Goal: Task Accomplishment & Management: Manage account settings

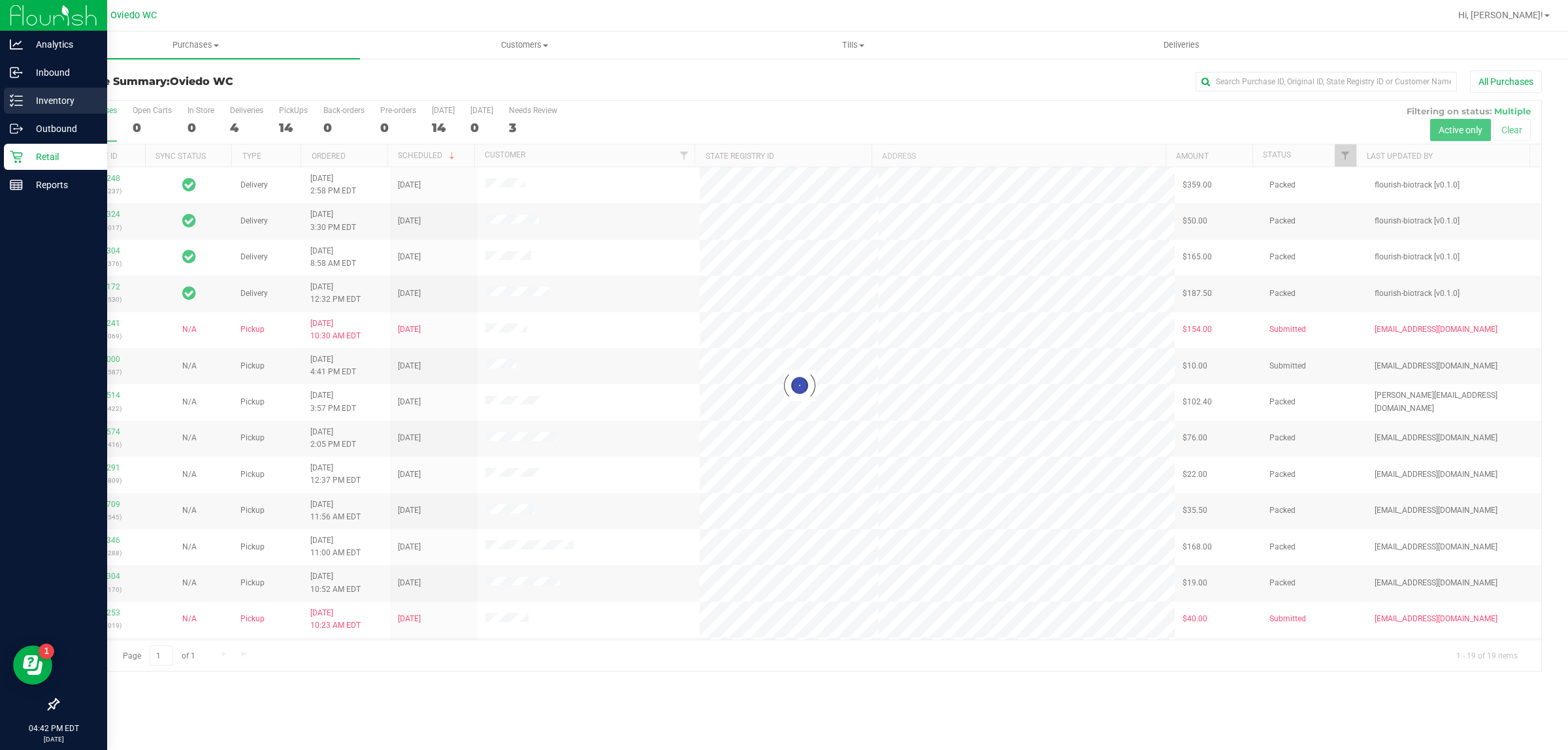
click at [28, 96] on p "Inventory" at bounding box center [62, 100] width 79 height 16
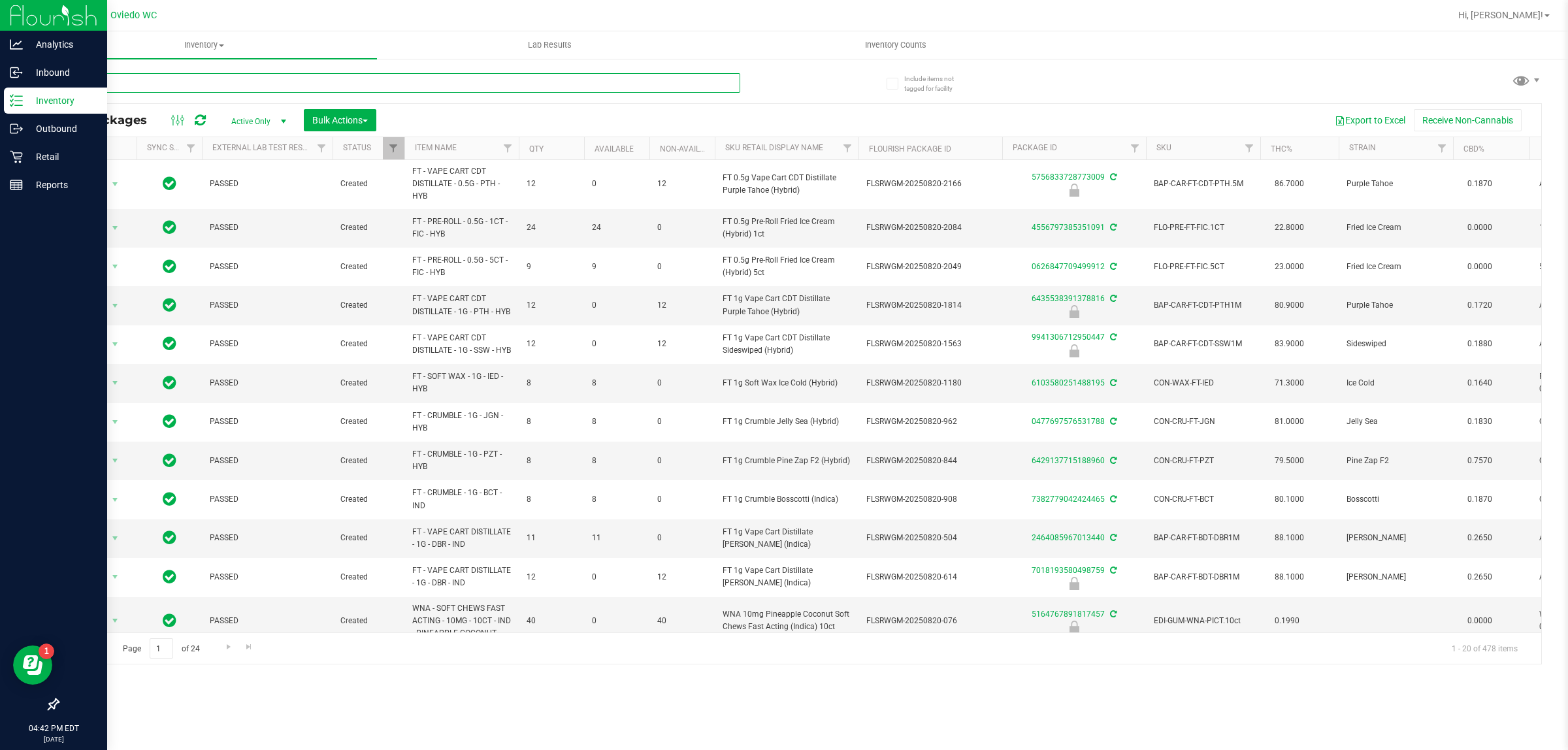
click at [146, 82] on input "text" at bounding box center [399, 83] width 683 height 20
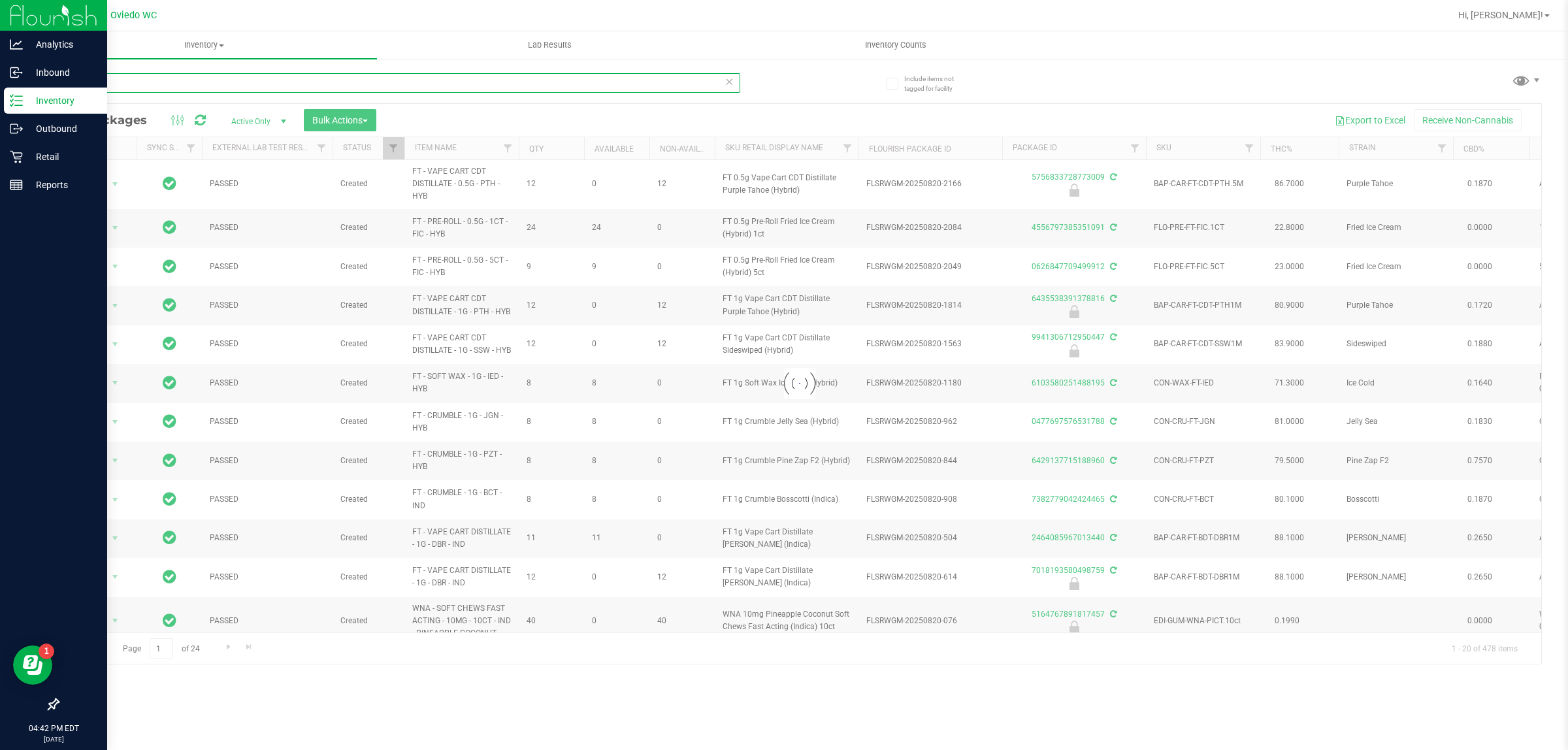
type input "ABP"
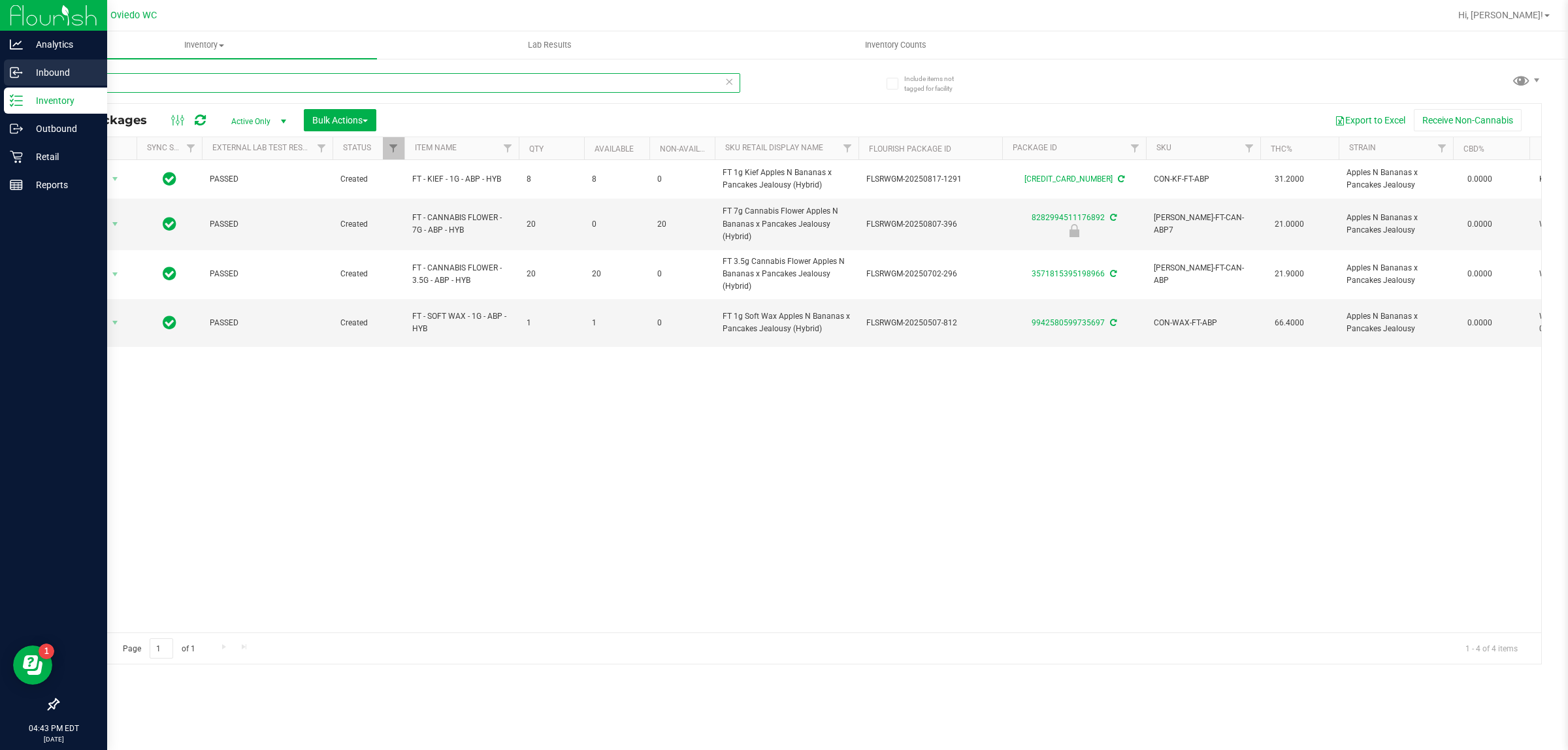
drag, startPoint x: 113, startPoint y: 83, endPoint x: 0, endPoint y: 60, distance: 115.3
click at [0, 68] on div "Analytics Inbound Inventory Outbound Retail Reports 04:43 PM EDT [DATE] 08/27 […" at bounding box center [784, 375] width 1568 height 750
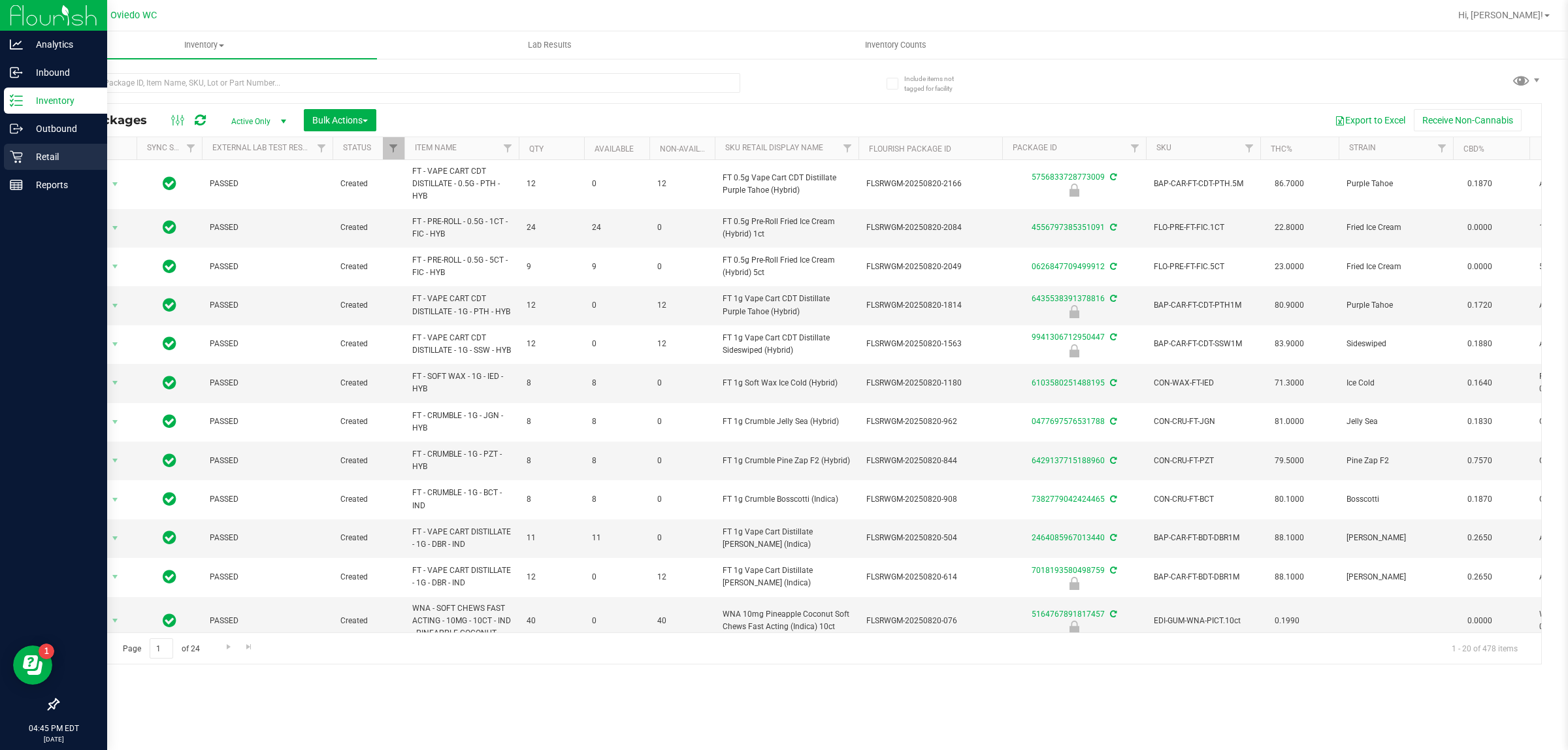
drag, startPoint x: 13, startPoint y: 167, endPoint x: 5, endPoint y: 155, distance: 14.4
click at [13, 165] on div "Retail" at bounding box center [56, 157] width 103 height 26
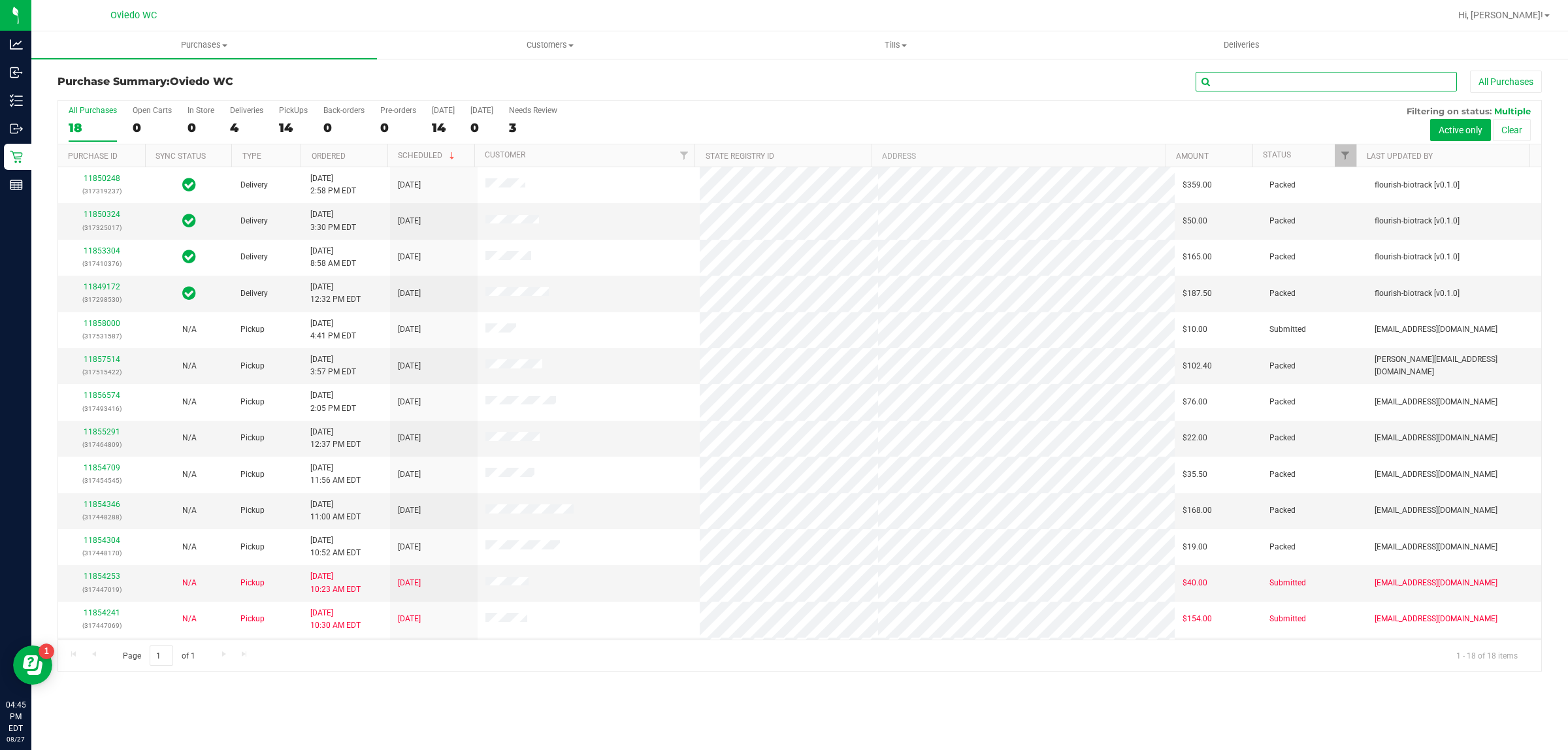
click at [1260, 81] on input "text" at bounding box center [1327, 81] width 262 height 20
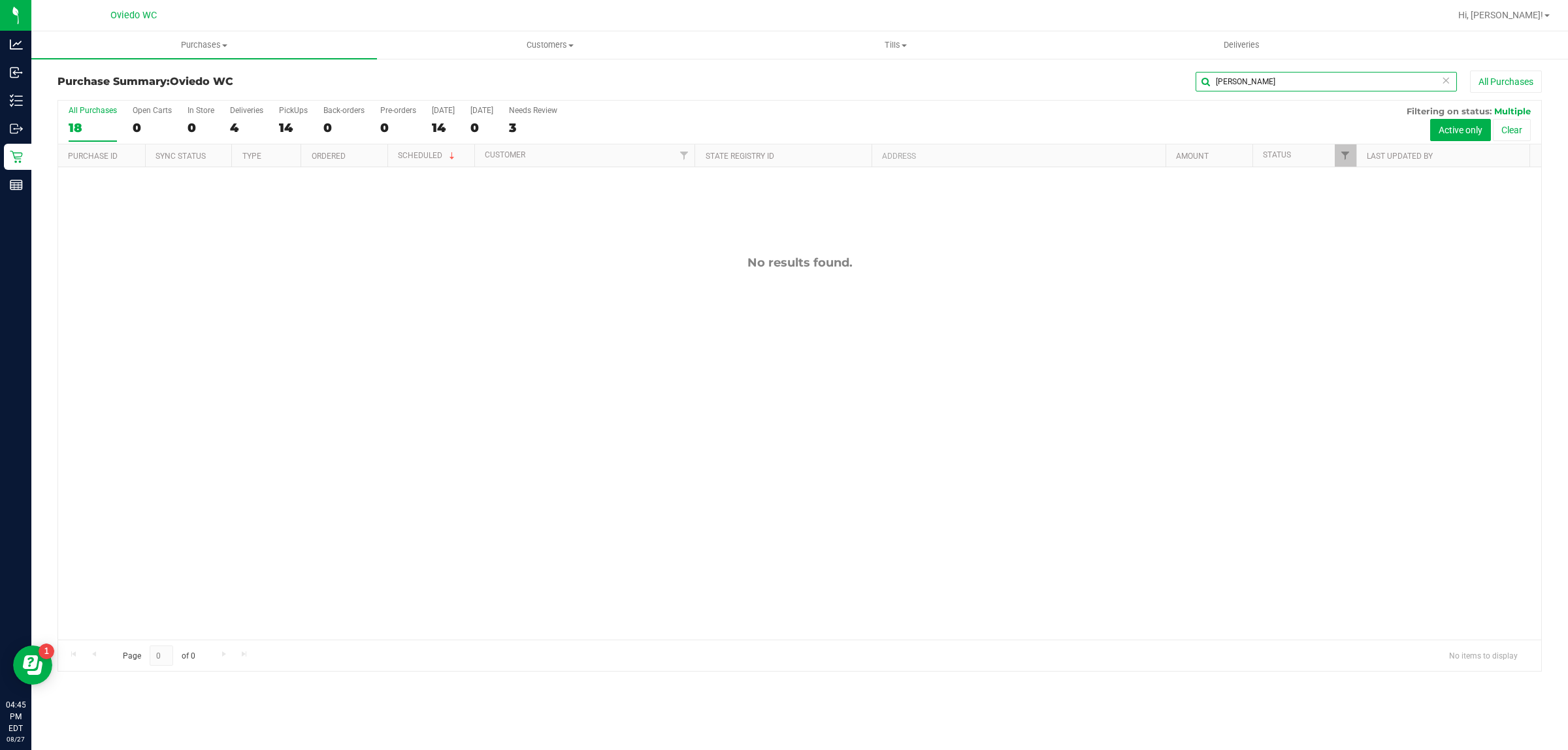
type input "[PERSON_NAME]"
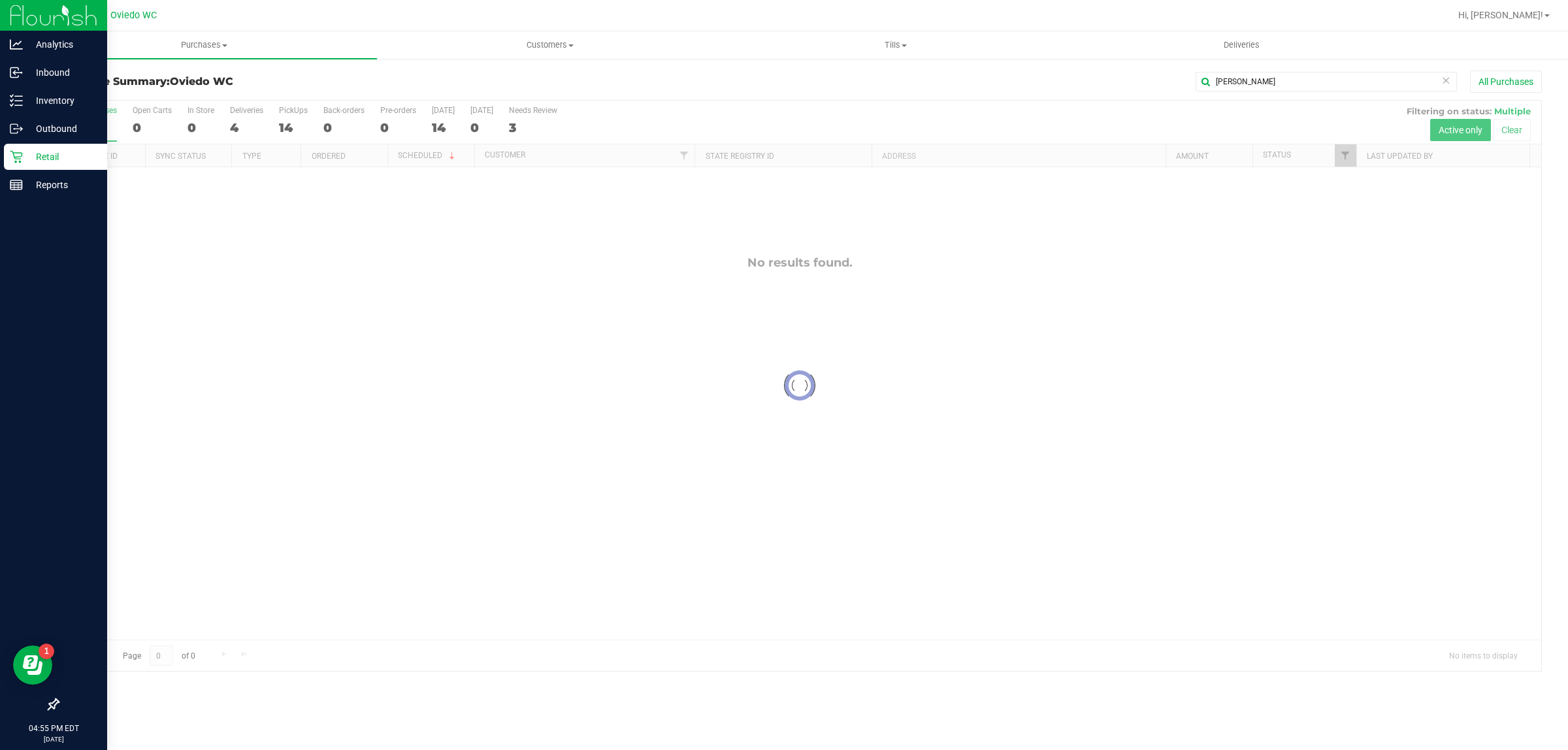
click at [16, 152] on icon at bounding box center [16, 157] width 13 height 13
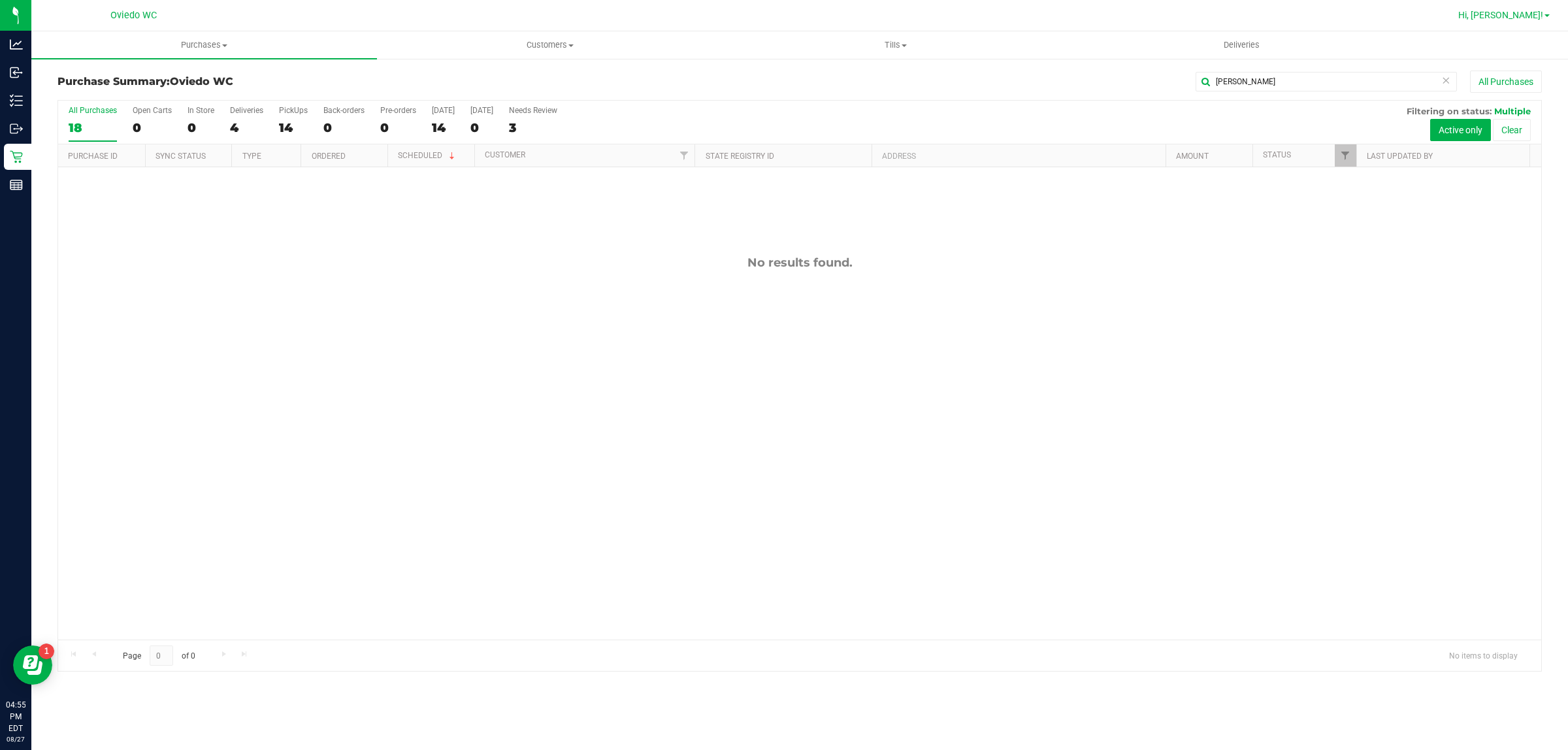
click at [1537, 12] on span "Hi, [PERSON_NAME]!" at bounding box center [1500, 14] width 85 height 10
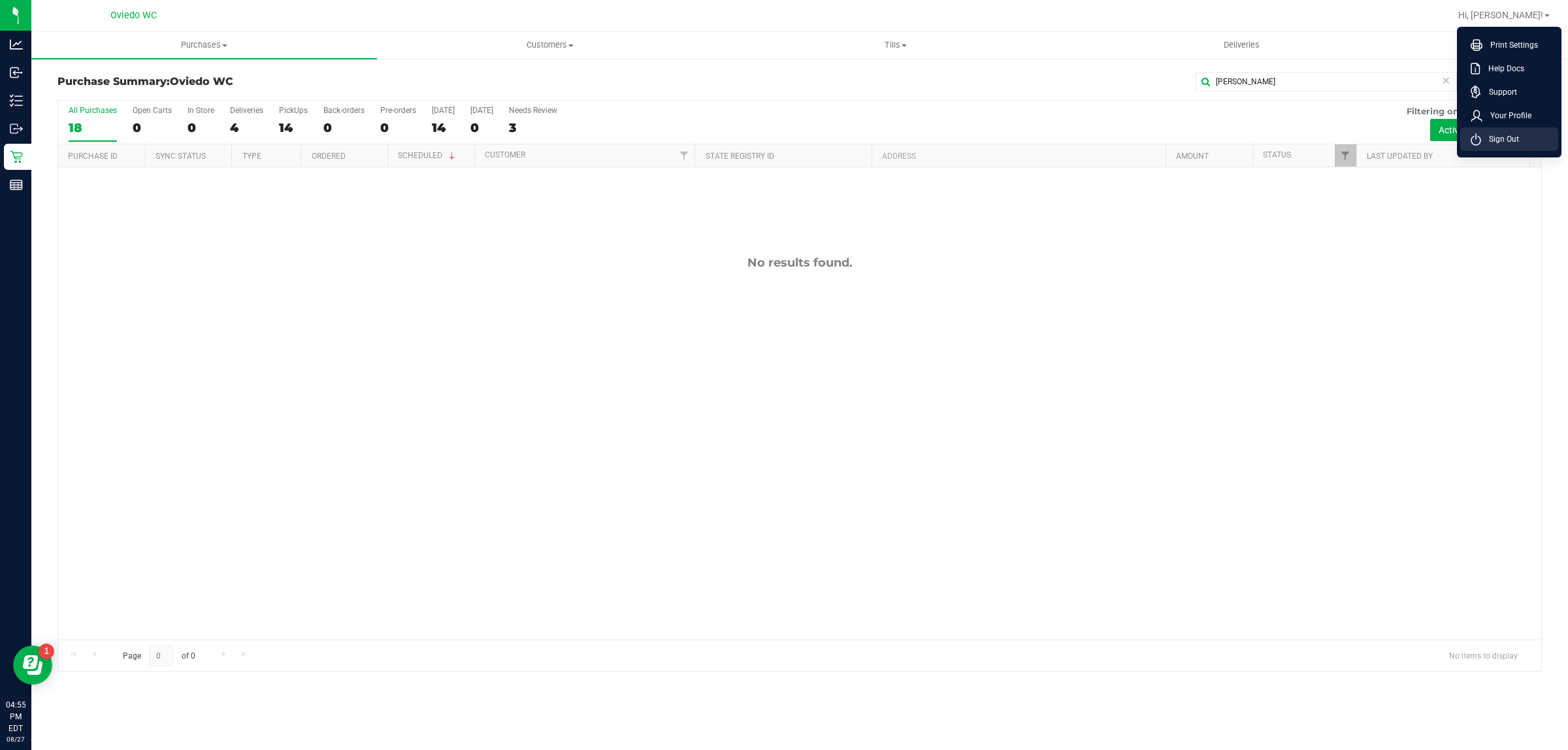
click at [1491, 137] on span "Sign Out" at bounding box center [1500, 139] width 38 height 13
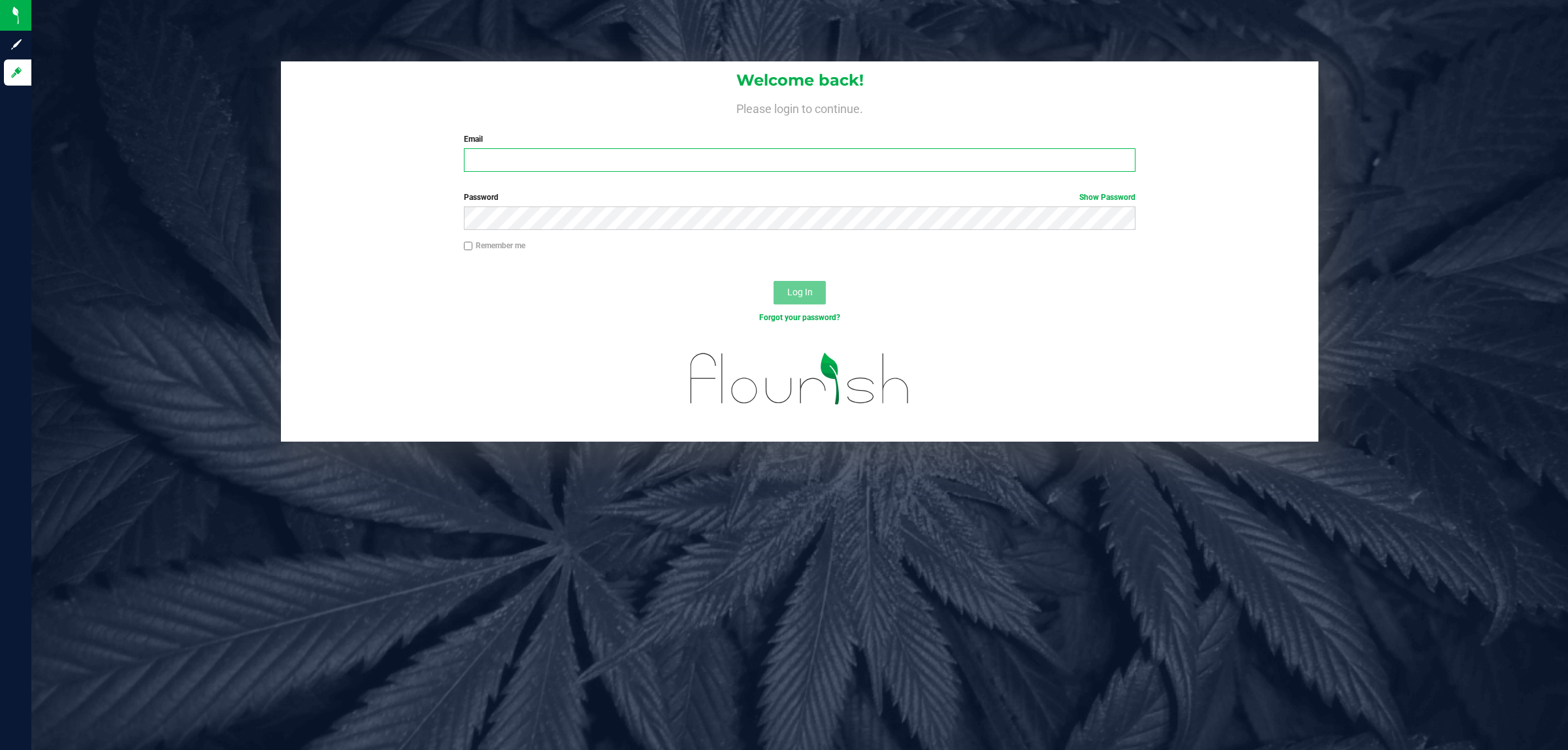
click at [562, 152] on input "Email" at bounding box center [800, 160] width 672 height 24
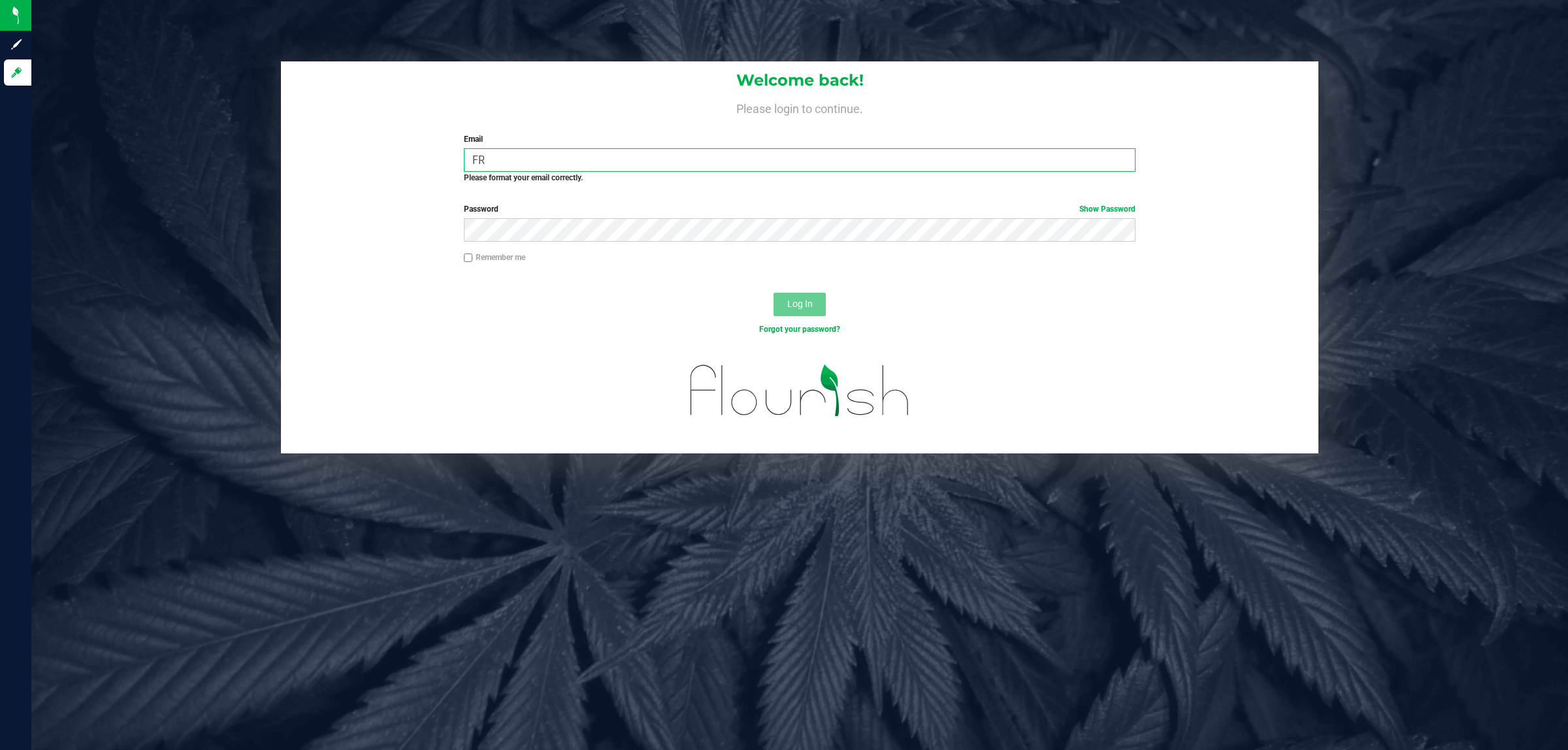
type input "F"
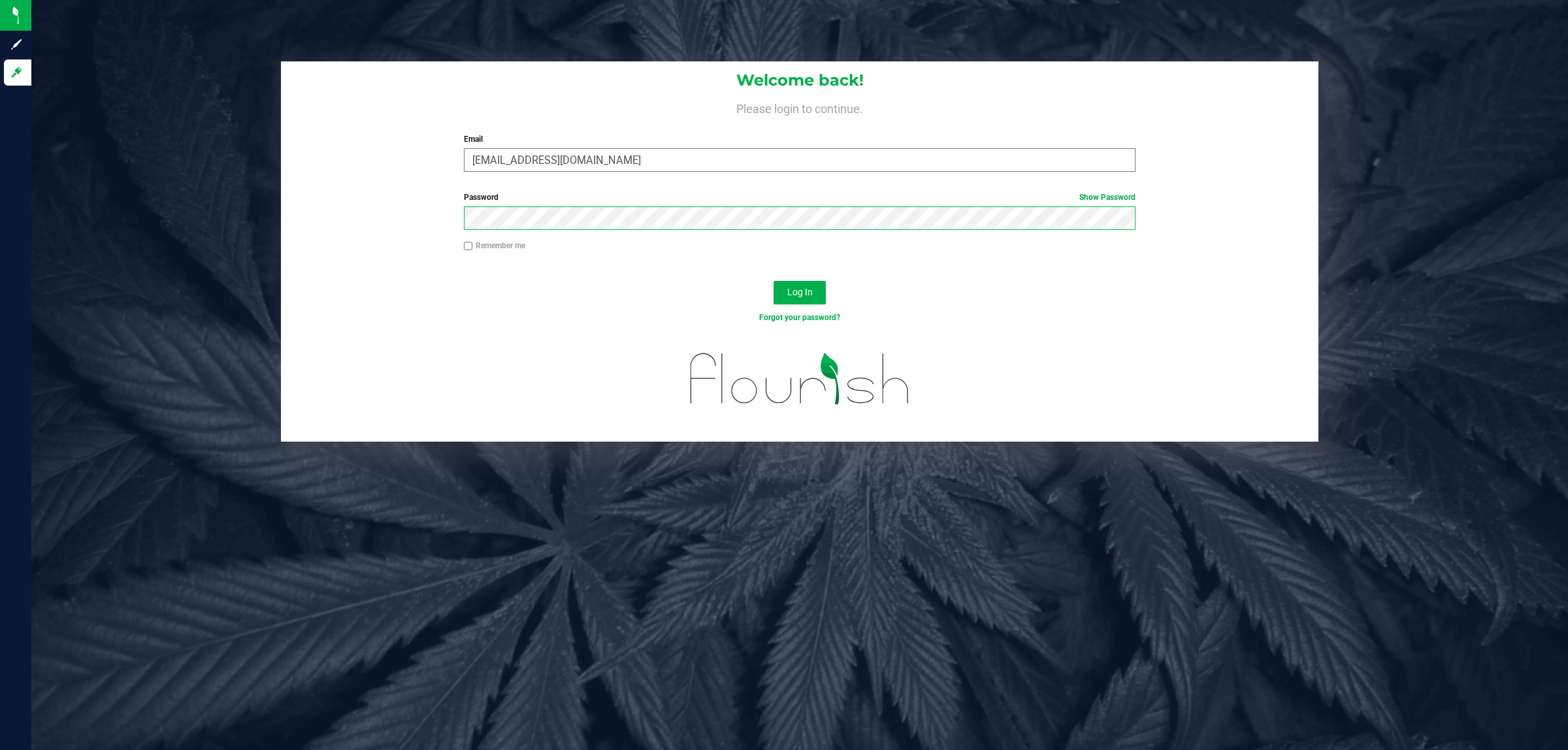
click at [773, 281] on button "Log In" at bounding box center [799, 292] width 52 height 24
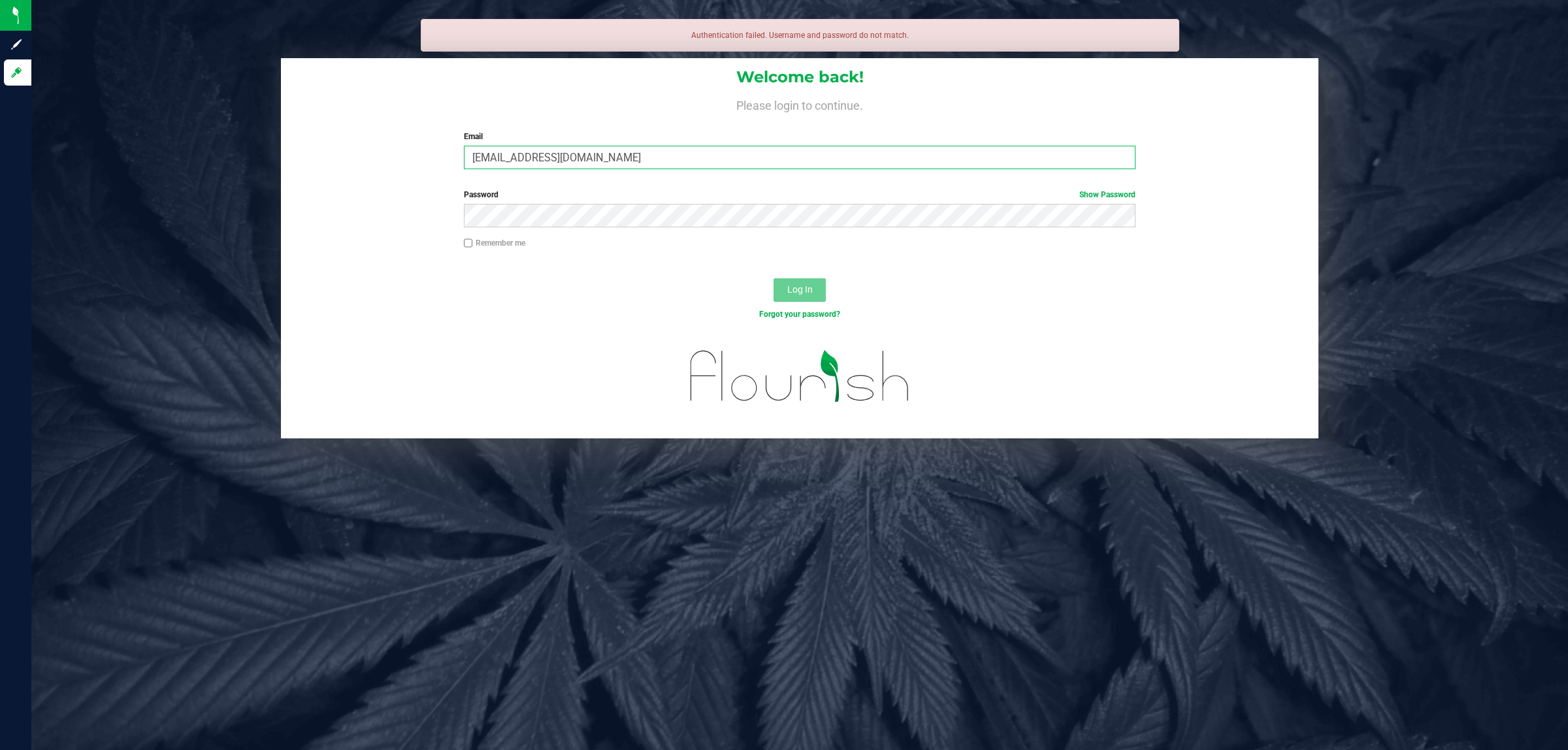
click at [575, 157] on input "[EMAIL_ADDRESS][DOMAIN_NAME]" at bounding box center [800, 157] width 672 height 24
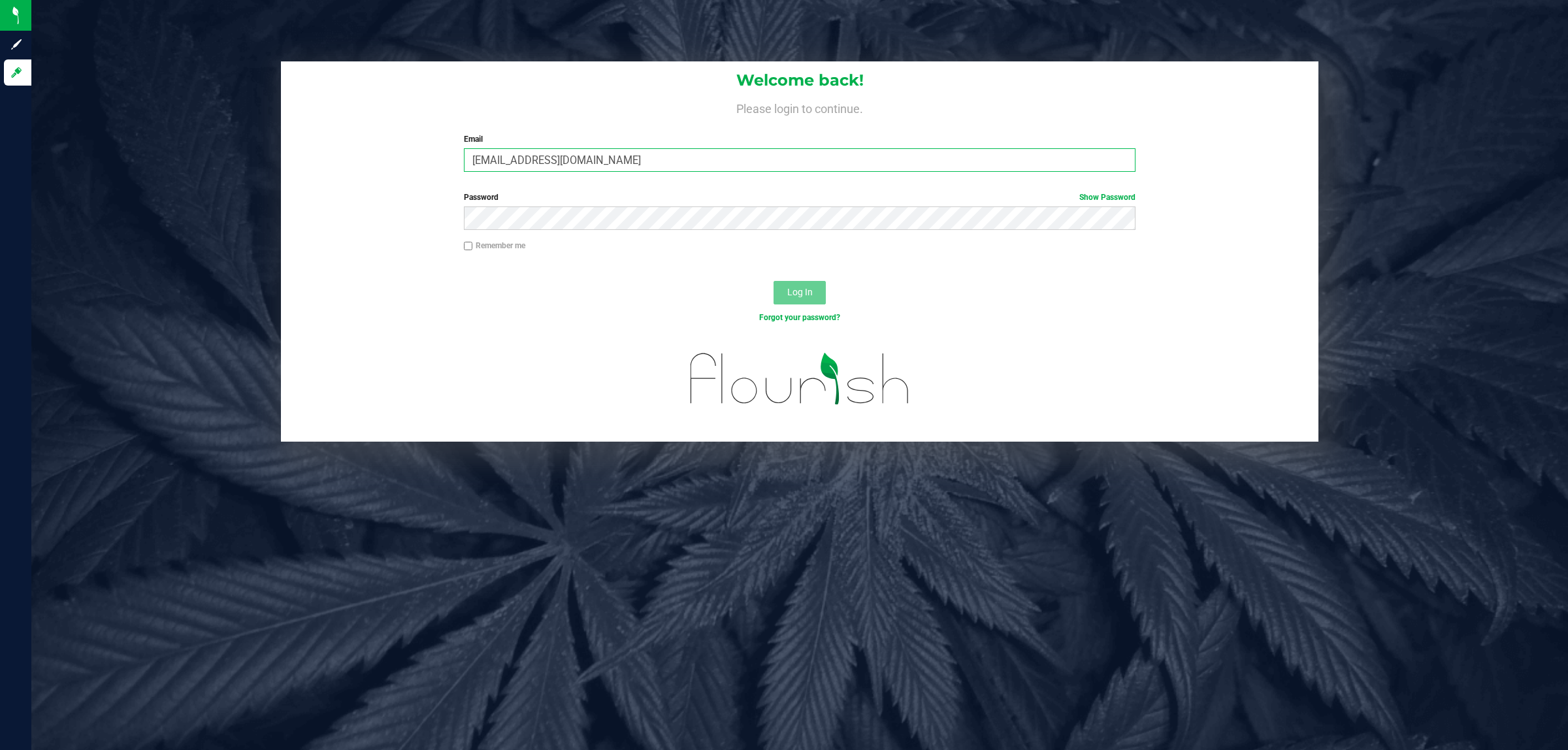
type input "[EMAIL_ADDRESS][DOMAIN_NAME]"
click at [773, 281] on button "Log In" at bounding box center [799, 292] width 52 height 24
